Goal: Information Seeking & Learning: Compare options

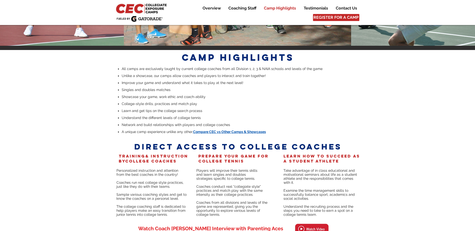
scroll to position [601, 0]
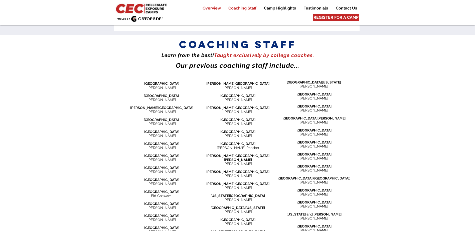
click at [204, 9] on p "Overview" at bounding box center [211, 8] width 23 height 6
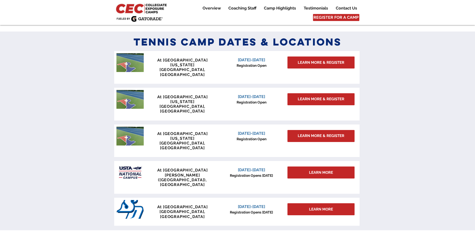
scroll to position [420, 0]
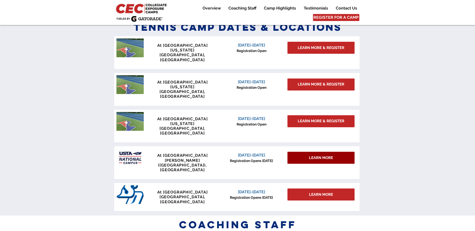
click at [325, 155] on span "LEARN MORE" at bounding box center [321, 157] width 24 height 5
click at [318, 155] on span "LEARN MORE" at bounding box center [321, 157] width 24 height 5
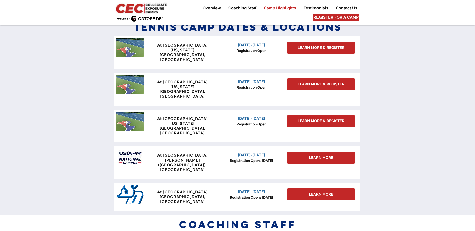
click at [269, 9] on p "Camp Highlights" at bounding box center [279, 8] width 37 height 6
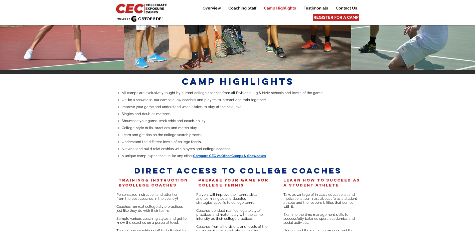
scroll to position [977, 0]
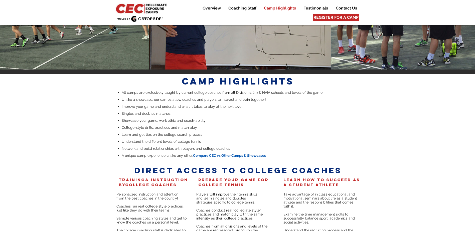
click at [257, 154] on span "Compare CEC vs Other Camps & Showcases" at bounding box center [229, 156] width 73 height 4
